Goal: Task Accomplishment & Management: Manage account settings

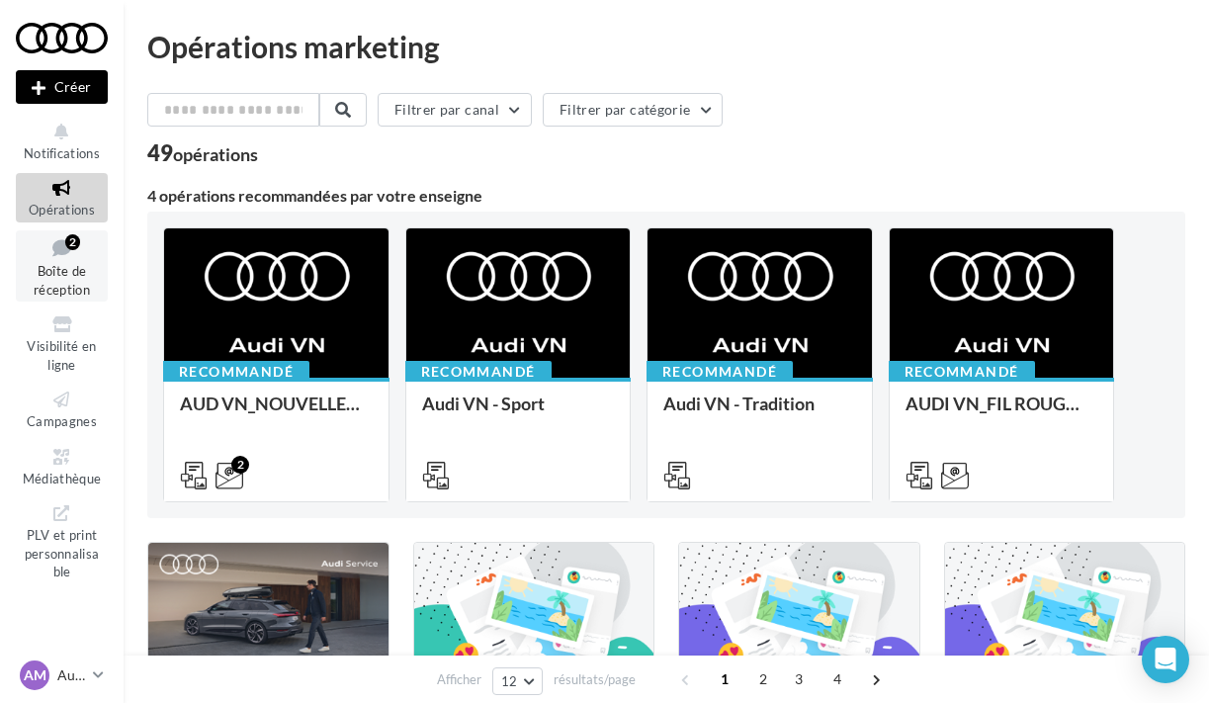
click at [75, 271] on span "Boîte de réception" at bounding box center [62, 280] width 56 height 35
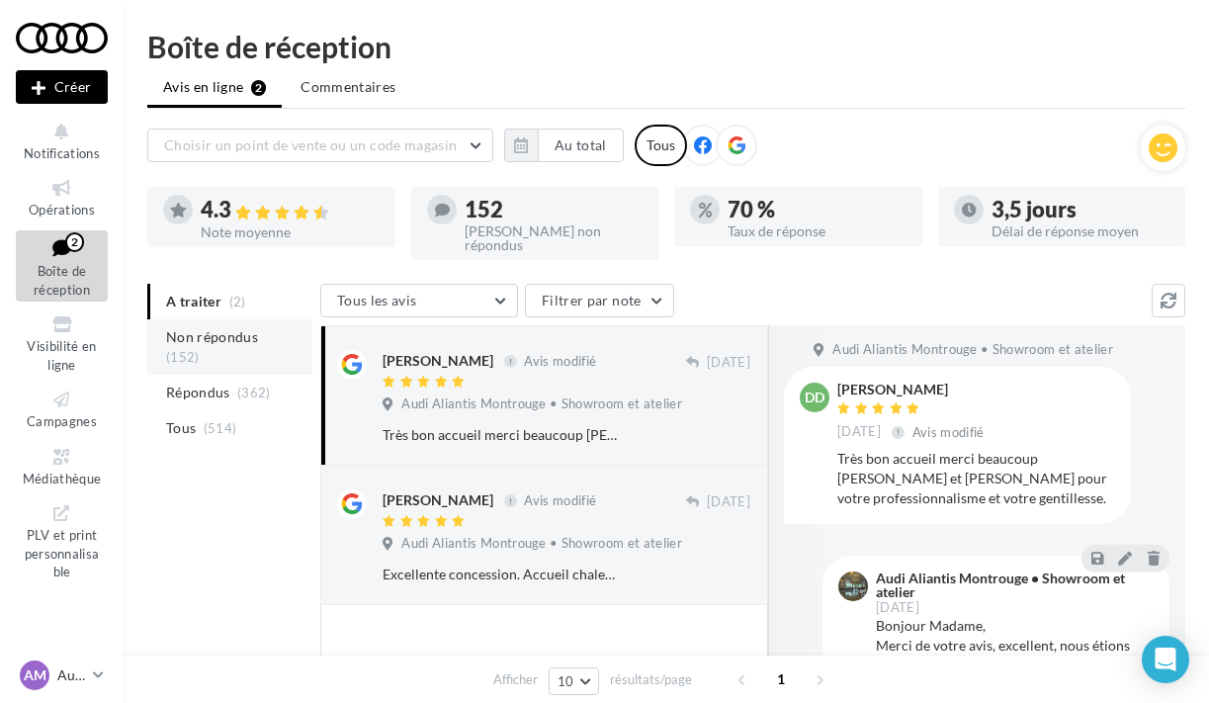
click at [214, 327] on span "Non répondus" at bounding box center [212, 337] width 92 height 20
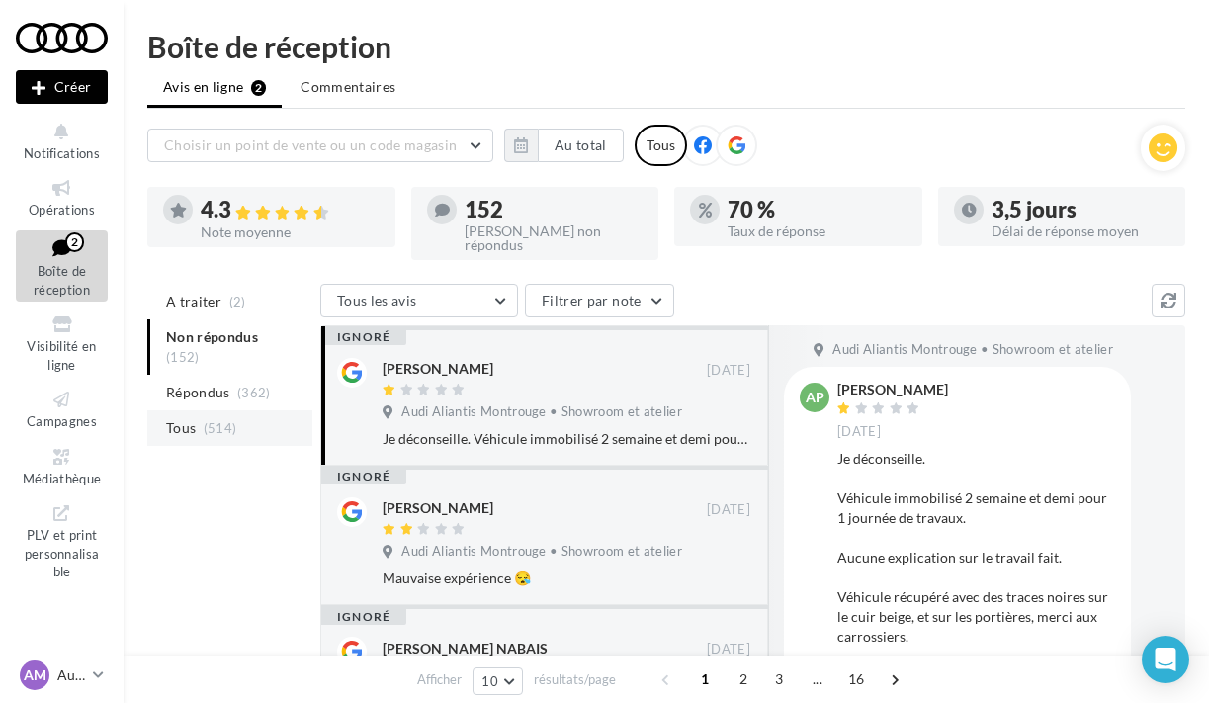
click at [192, 418] on span "Tous" at bounding box center [181, 428] width 30 height 20
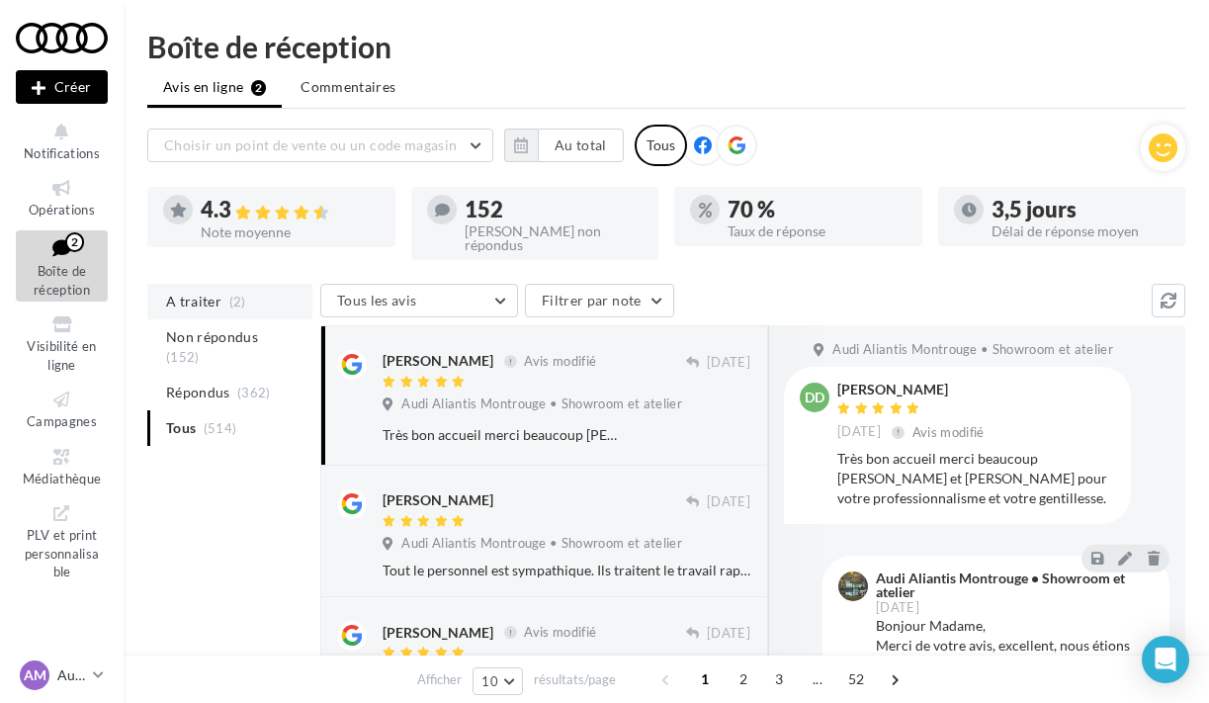
click at [204, 292] on span "A traiter" at bounding box center [193, 302] width 55 height 20
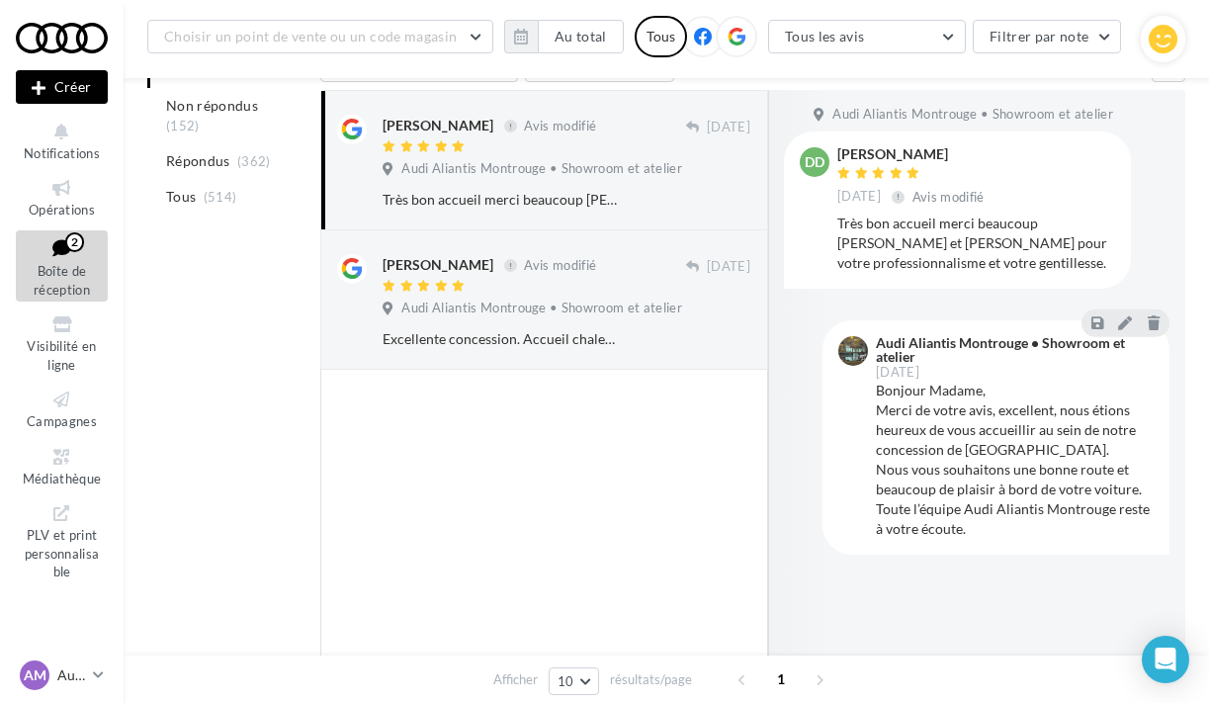
scroll to position [251, 0]
click at [1121, 316] on icon at bounding box center [1125, 323] width 14 height 14
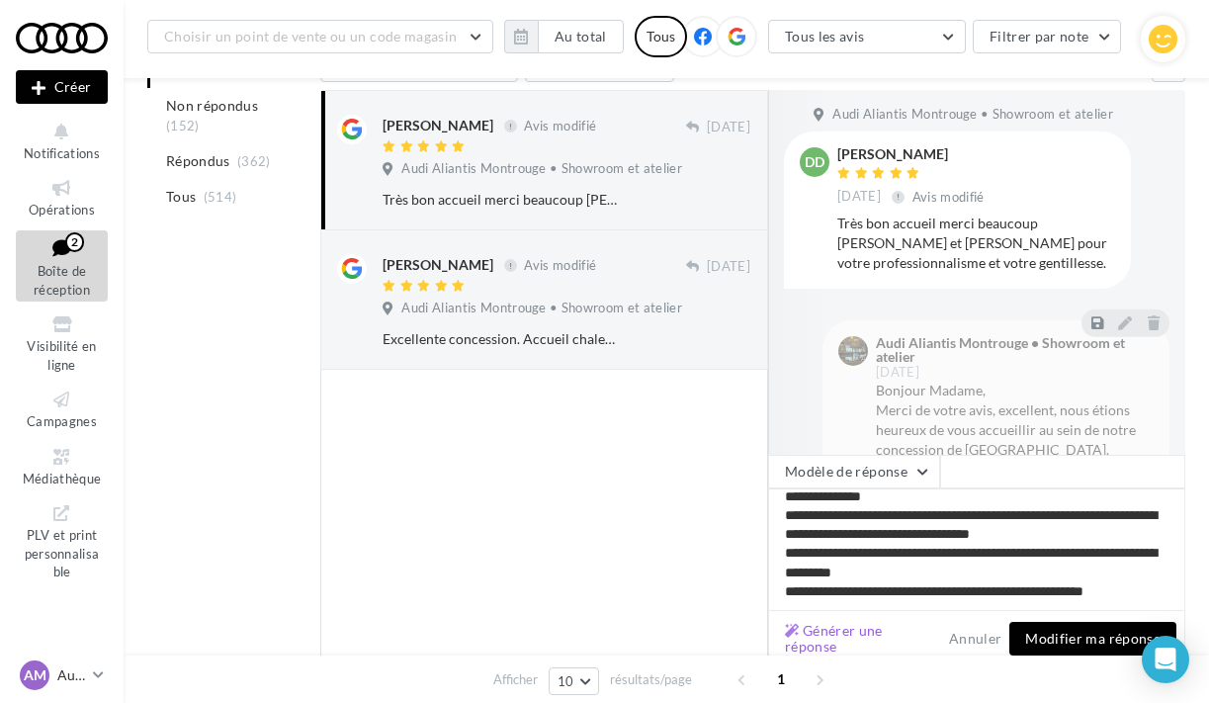
scroll to position [8, 0]
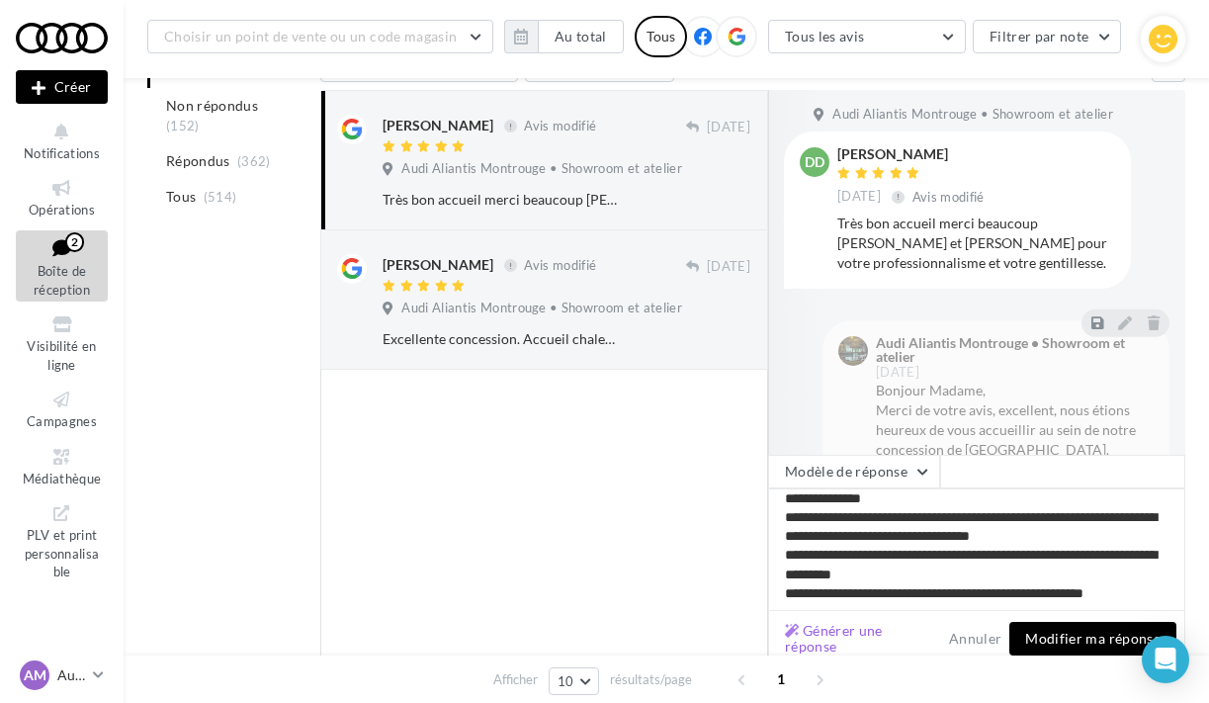
click at [1055, 622] on button "Modifier ma réponse" at bounding box center [1092, 639] width 167 height 34
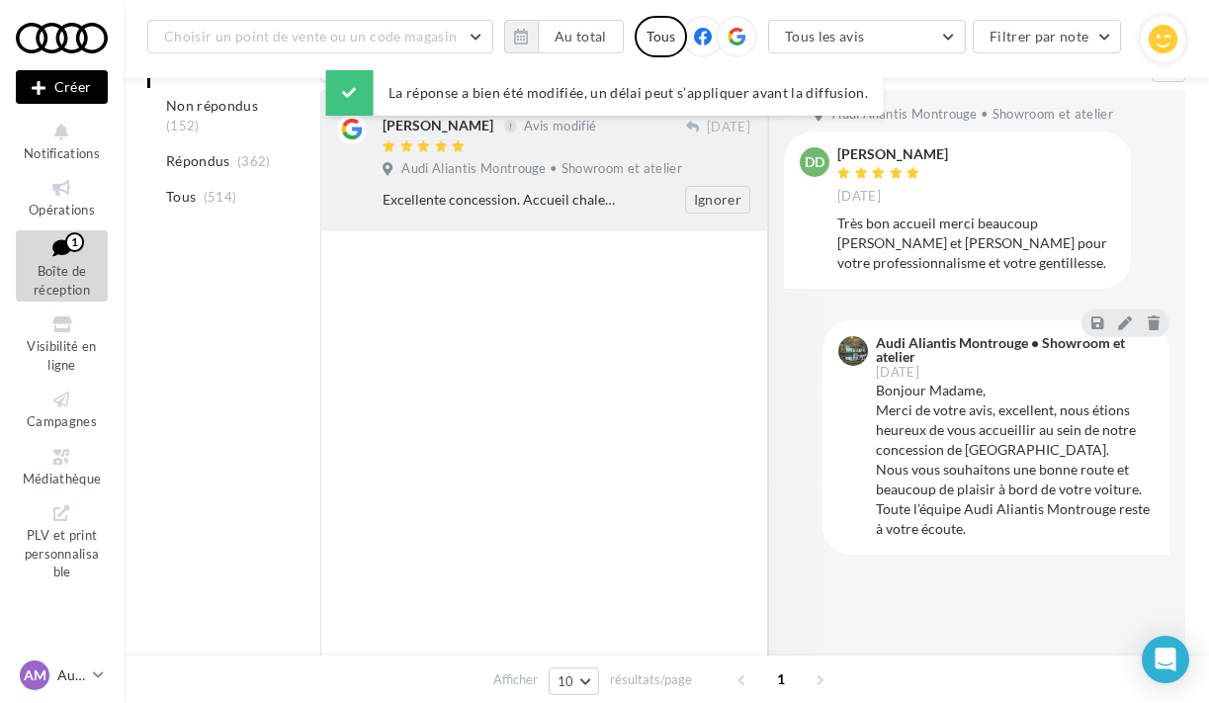
click at [513, 190] on div "Excellente concession. Accueil chaleureux à la hauteur de la marque. Equipe pro…" at bounding box center [501, 200] width 239 height 20
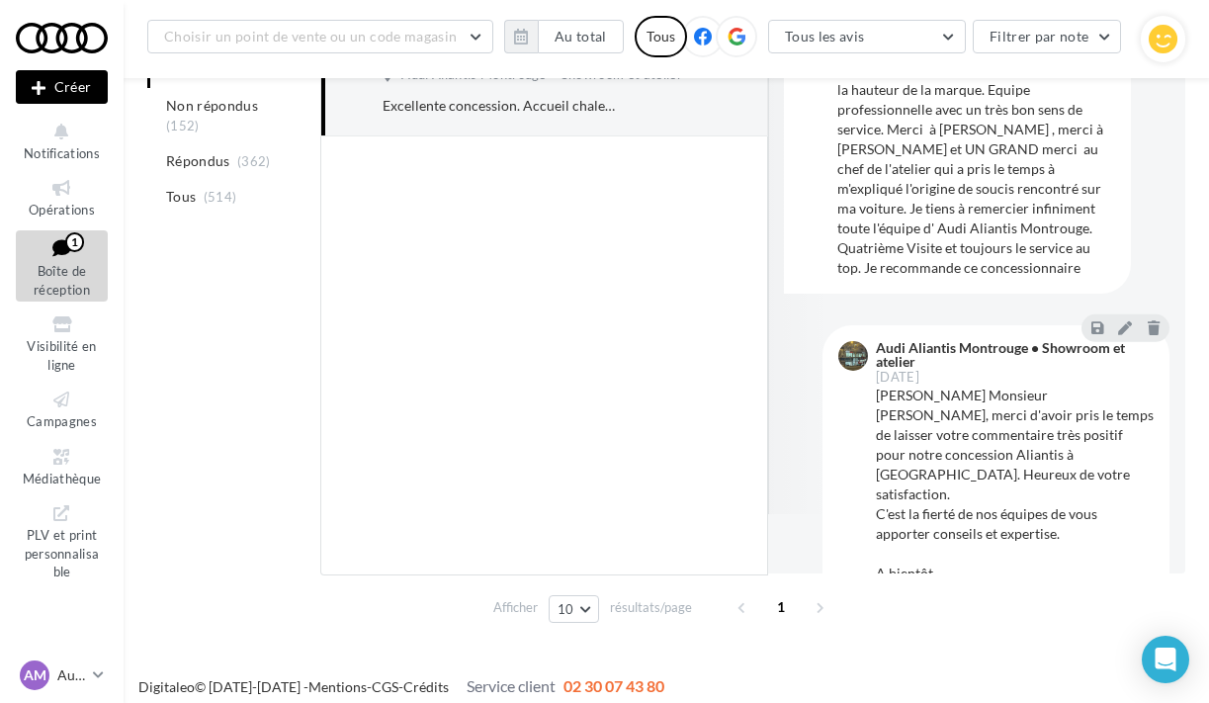
scroll to position [344, 0]
click at [1122, 322] on icon at bounding box center [1125, 329] width 14 height 14
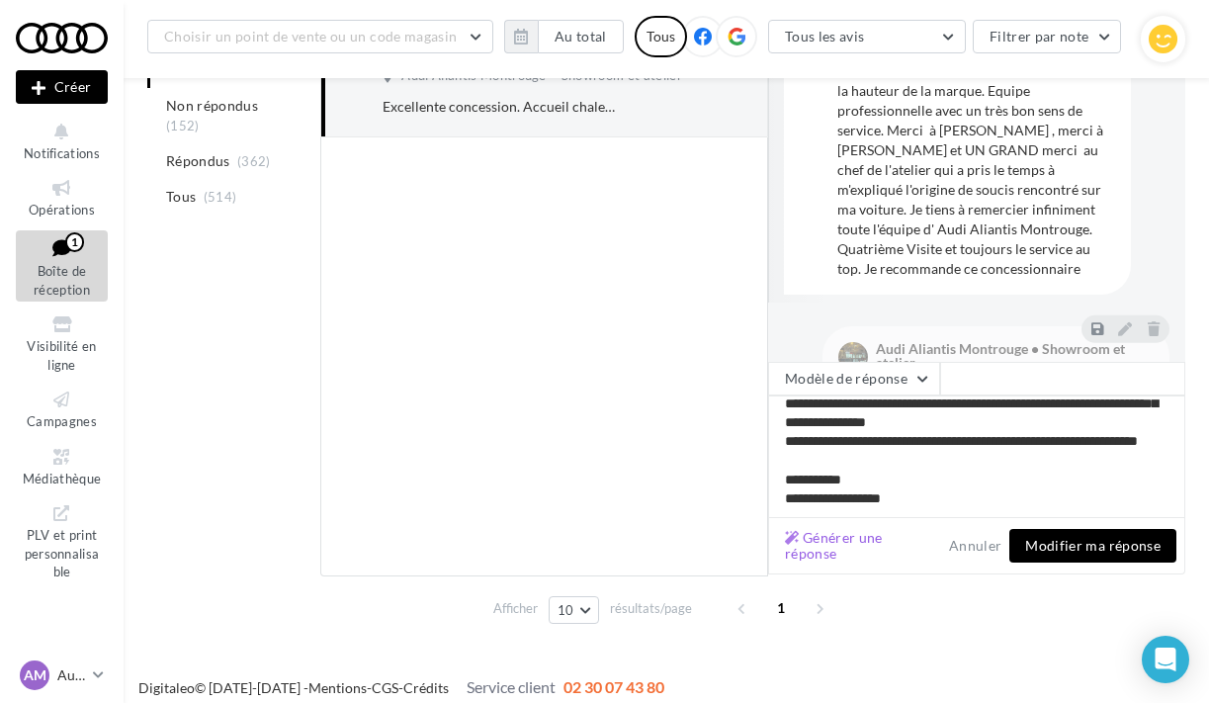
scroll to position [45, 0]
click at [1090, 538] on button "Modifier ma réponse" at bounding box center [1092, 546] width 167 height 34
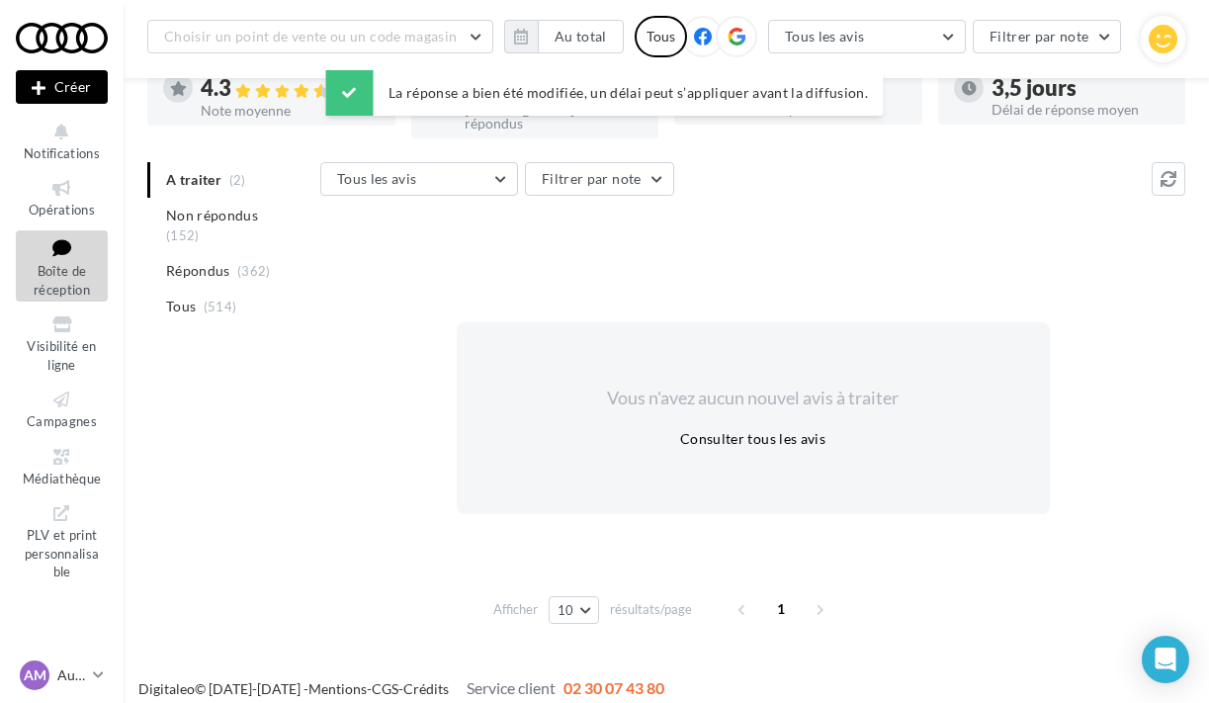
scroll to position [137, 1]
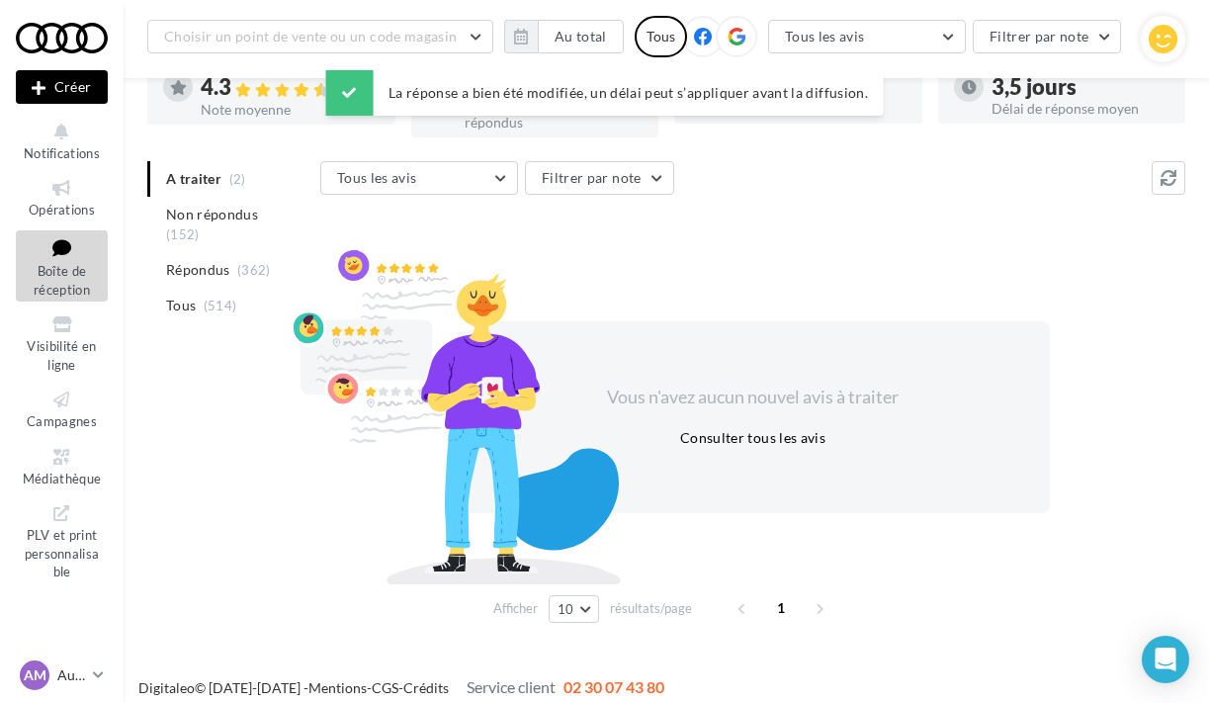
click at [192, 176] on ul "A traiter (2) Non répondus (152) Répondus (362) Tous (514)" at bounding box center [229, 242] width 165 height 162
click at [203, 162] on ul "A traiter (2) Non répondus (152) Répondus (362) Tous (514)" at bounding box center [229, 242] width 165 height 162
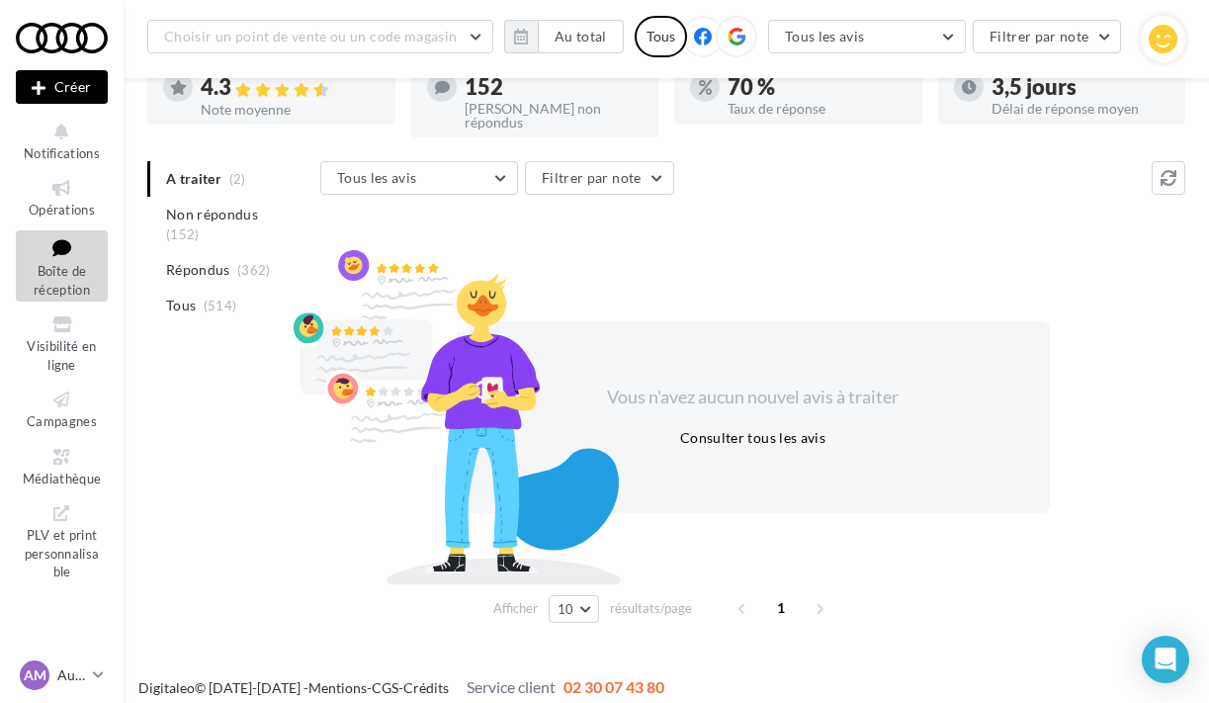
click at [218, 166] on ul "A traiter (2) Non répondus (152) Répondus (362) Tous (514)" at bounding box center [229, 242] width 165 height 162
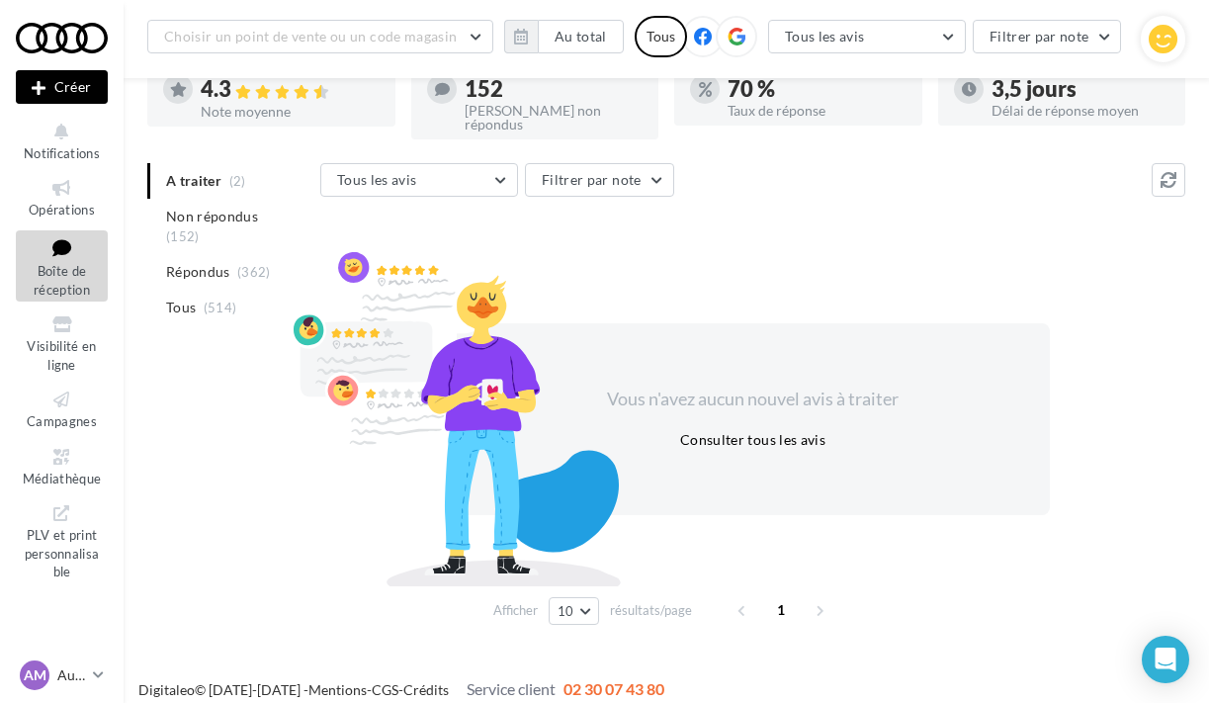
scroll to position [139, 0]
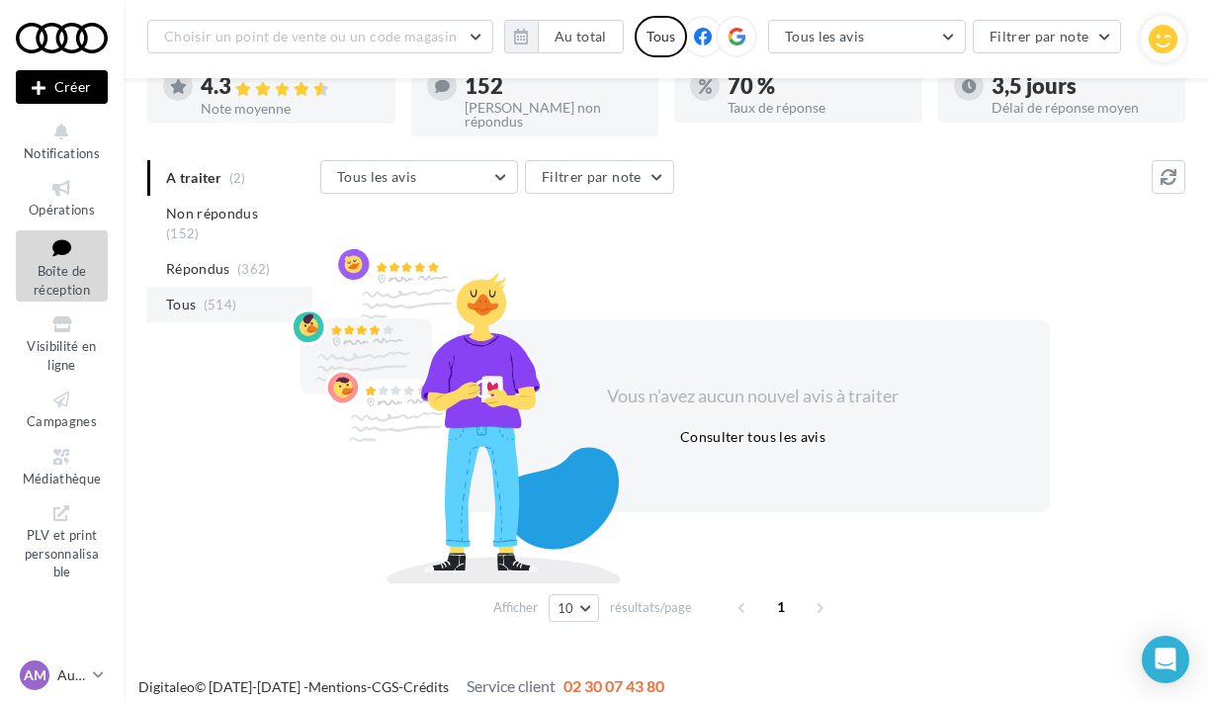
click at [191, 294] on span "Tous" at bounding box center [181, 304] width 30 height 20
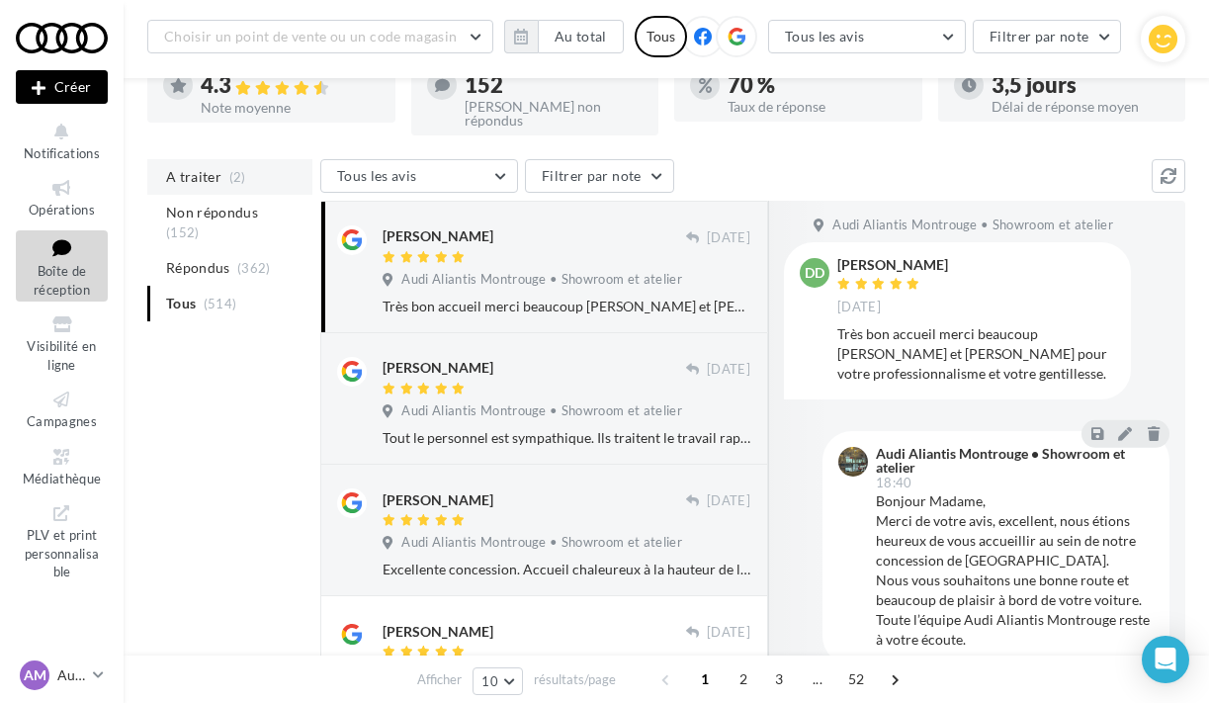
click at [194, 169] on span "A traiter" at bounding box center [193, 177] width 55 height 20
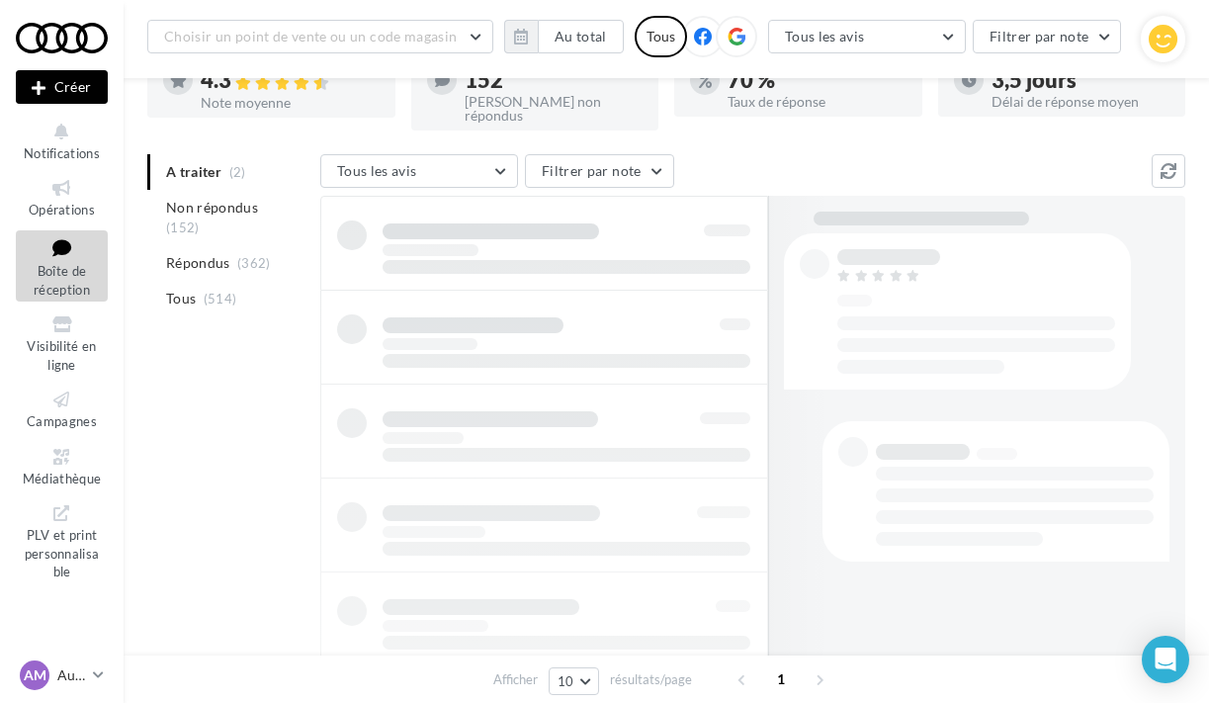
scroll to position [138, 0]
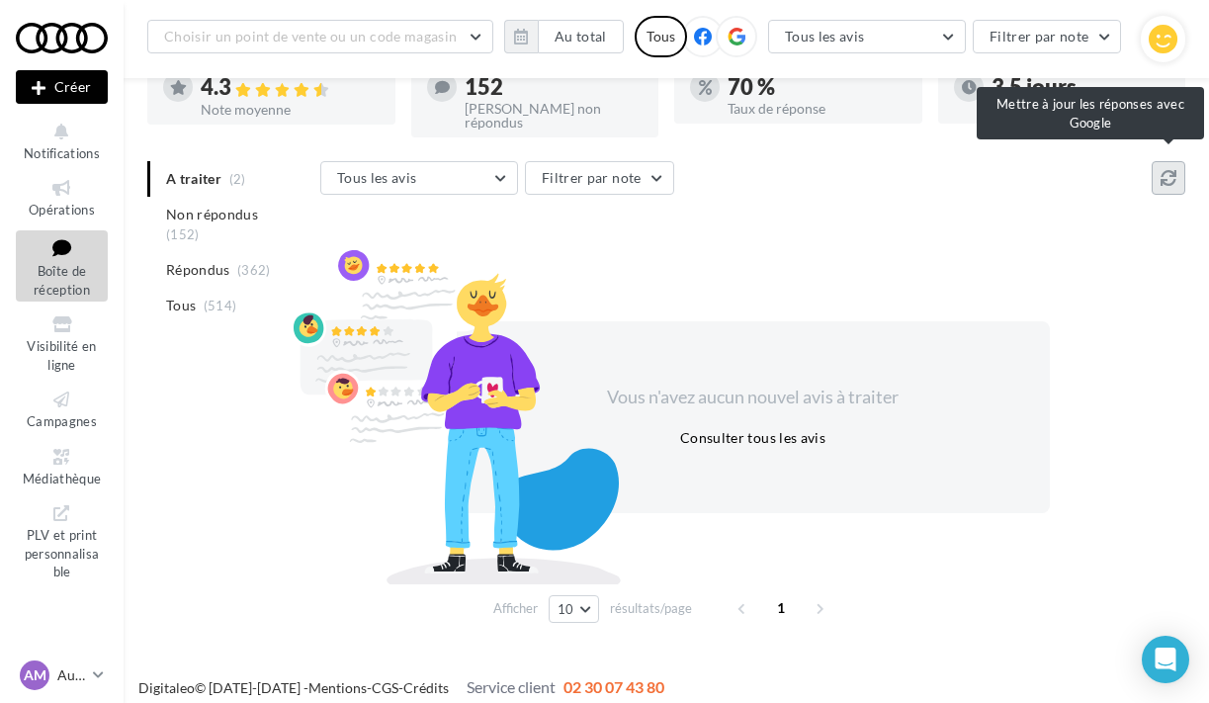
click at [1171, 170] on icon at bounding box center [1168, 178] width 16 height 16
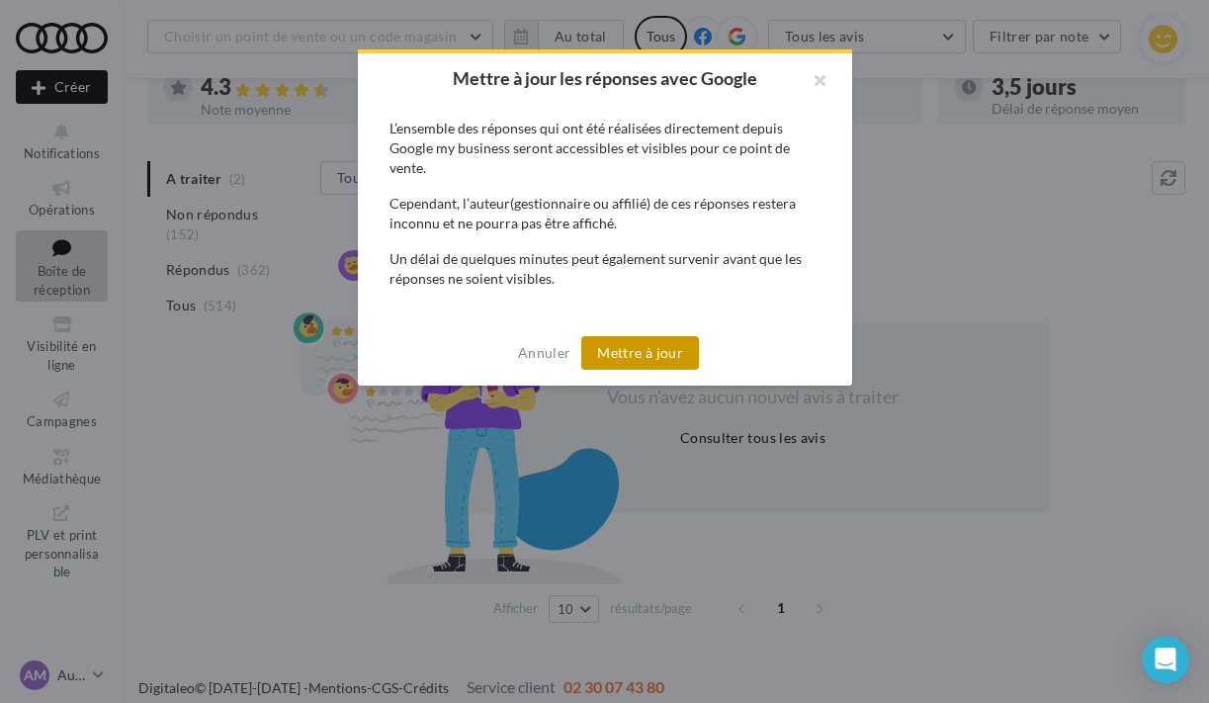
click at [627, 351] on button "Mettre à jour" at bounding box center [640, 353] width 118 height 34
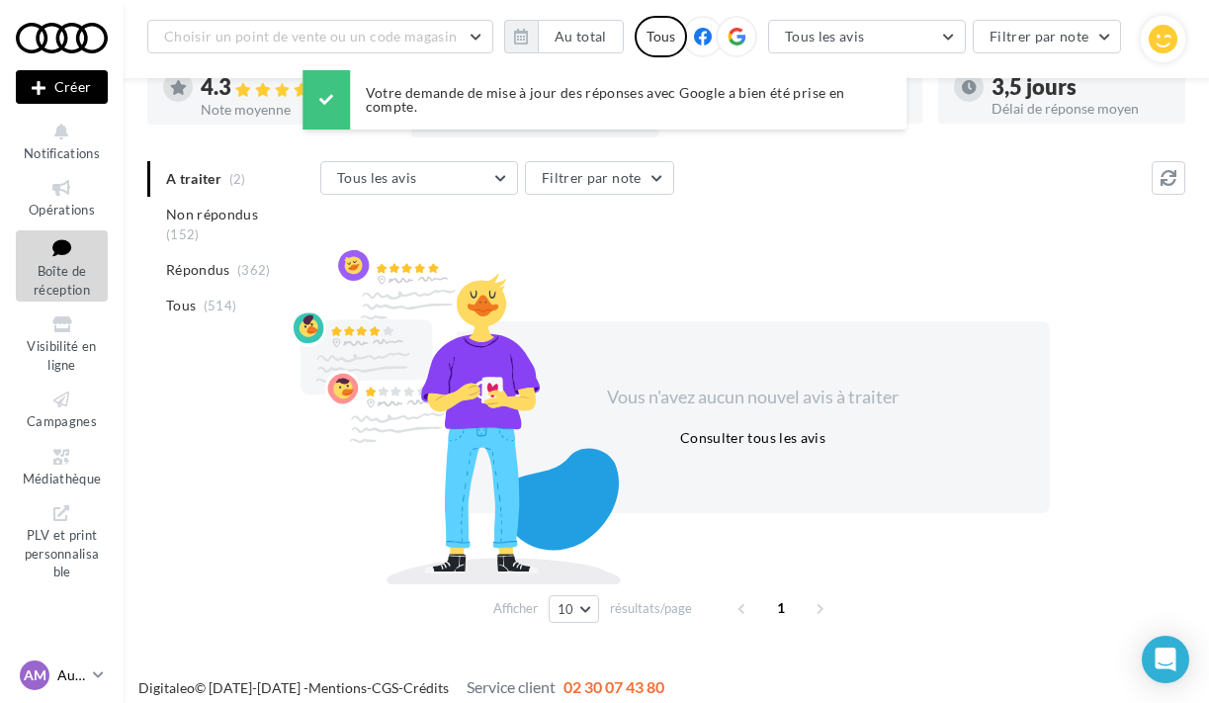
click at [100, 673] on icon at bounding box center [98, 674] width 11 height 17
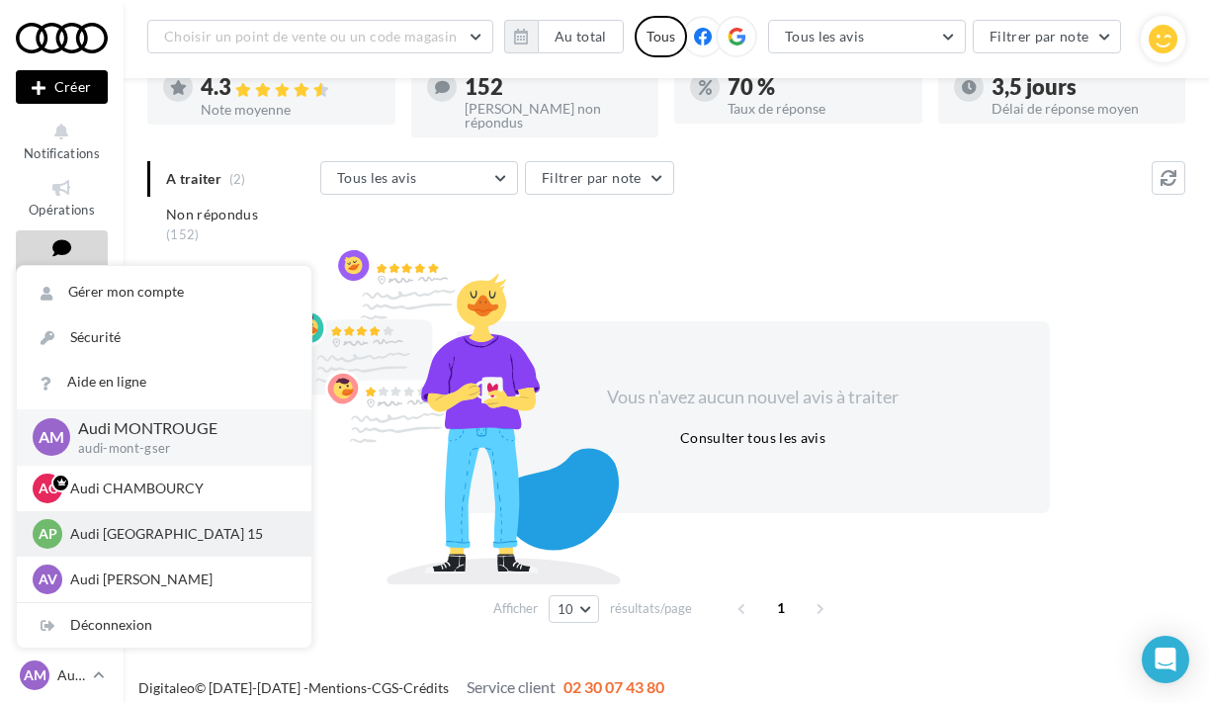
click at [119, 550] on div "AP Audi PARIS 15 audi-pari-gser" at bounding box center [164, 533] width 294 height 45
click at [122, 535] on p "Audi [GEOGRAPHIC_DATA] 15" at bounding box center [178, 534] width 217 height 20
